Goal: Check status

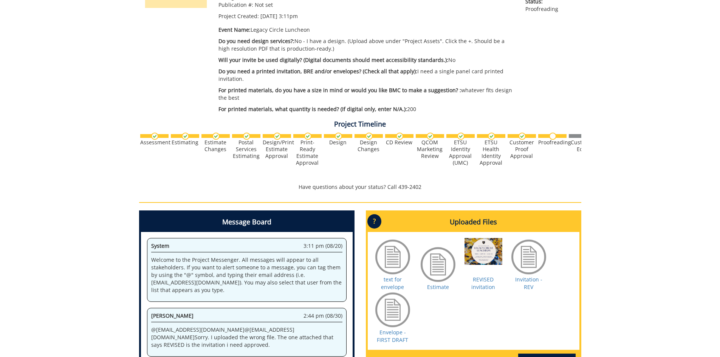
scroll to position [46, 0]
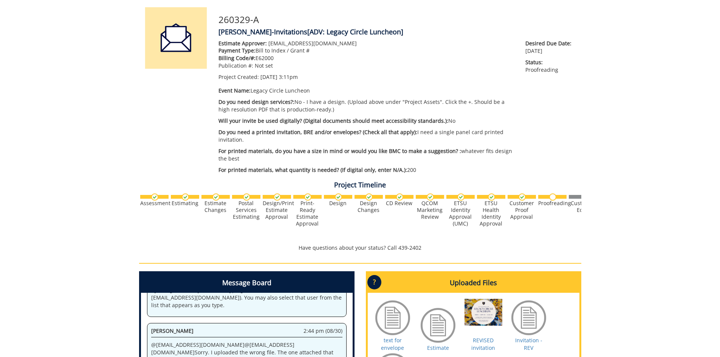
scroll to position [75, 0]
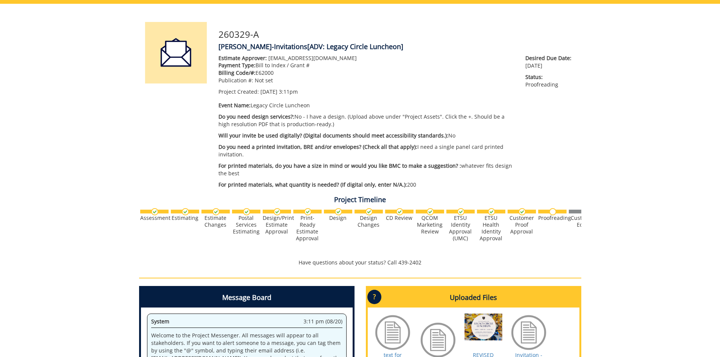
scroll to position [46, 0]
